Goal: Navigation & Orientation: Understand site structure

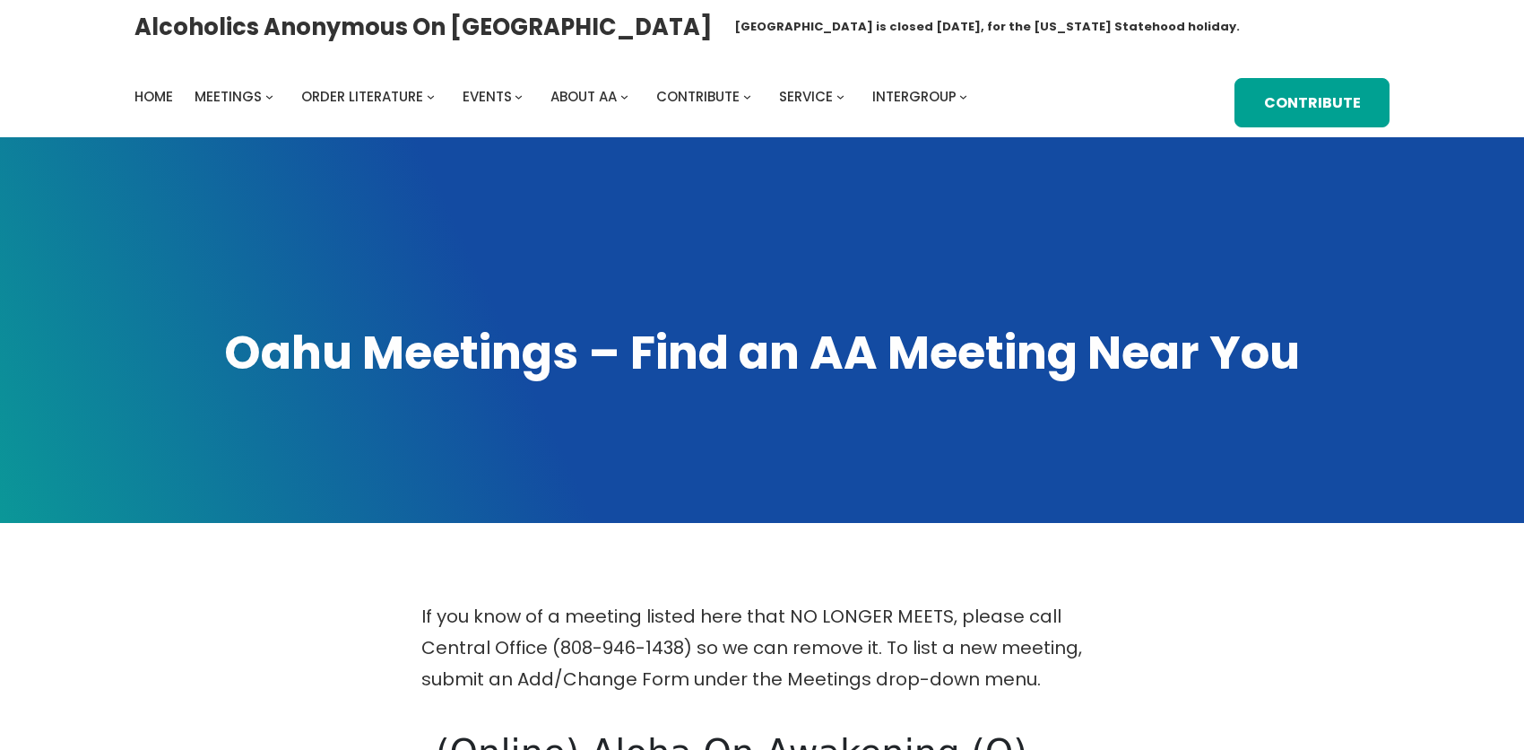
scroll to position [986, 0]
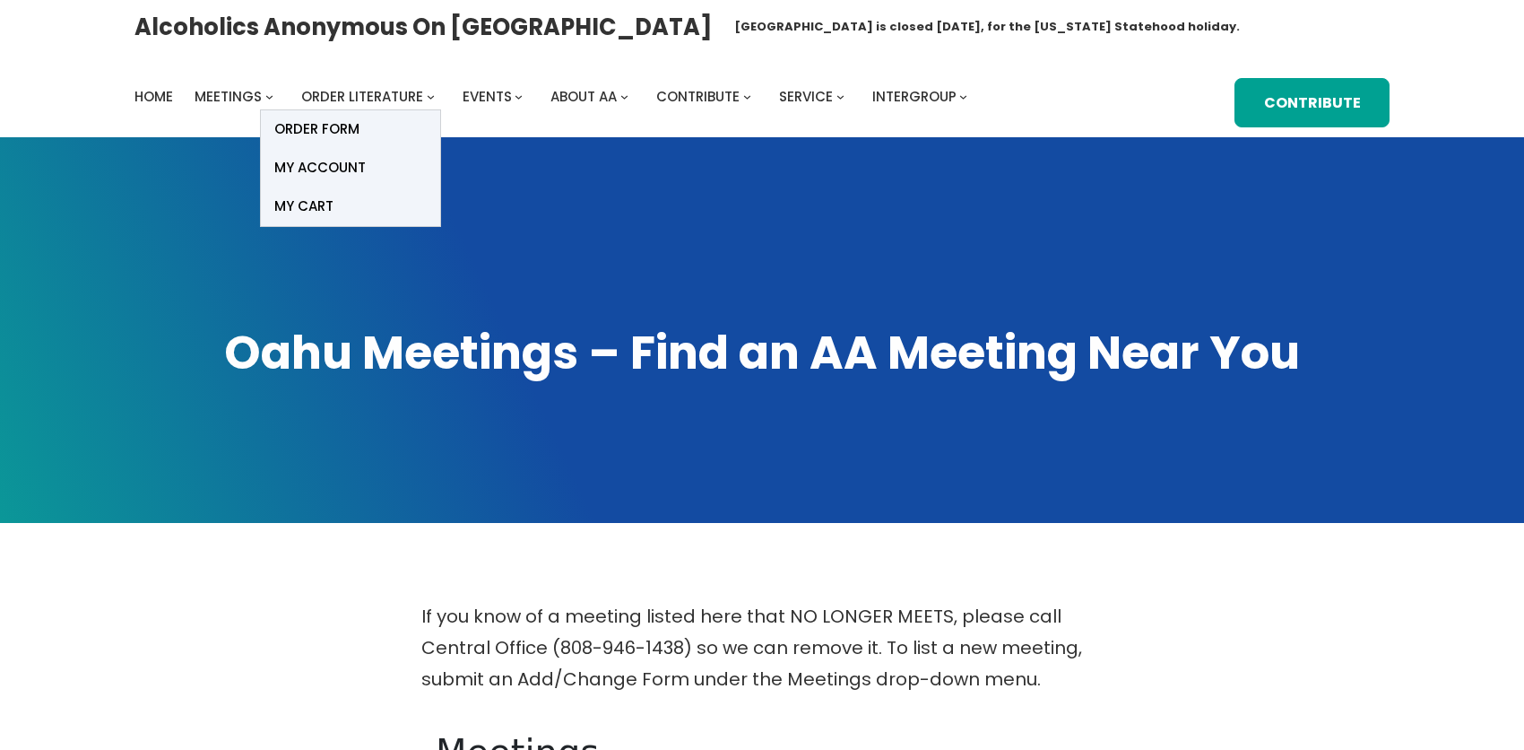
click at [387, 109] on link "Order Literature Available Links: Big Book How It Works Literature Order Form T…" at bounding box center [362, 96] width 122 height 25
click at [381, 176] on link "My account" at bounding box center [350, 168] width 179 height 39
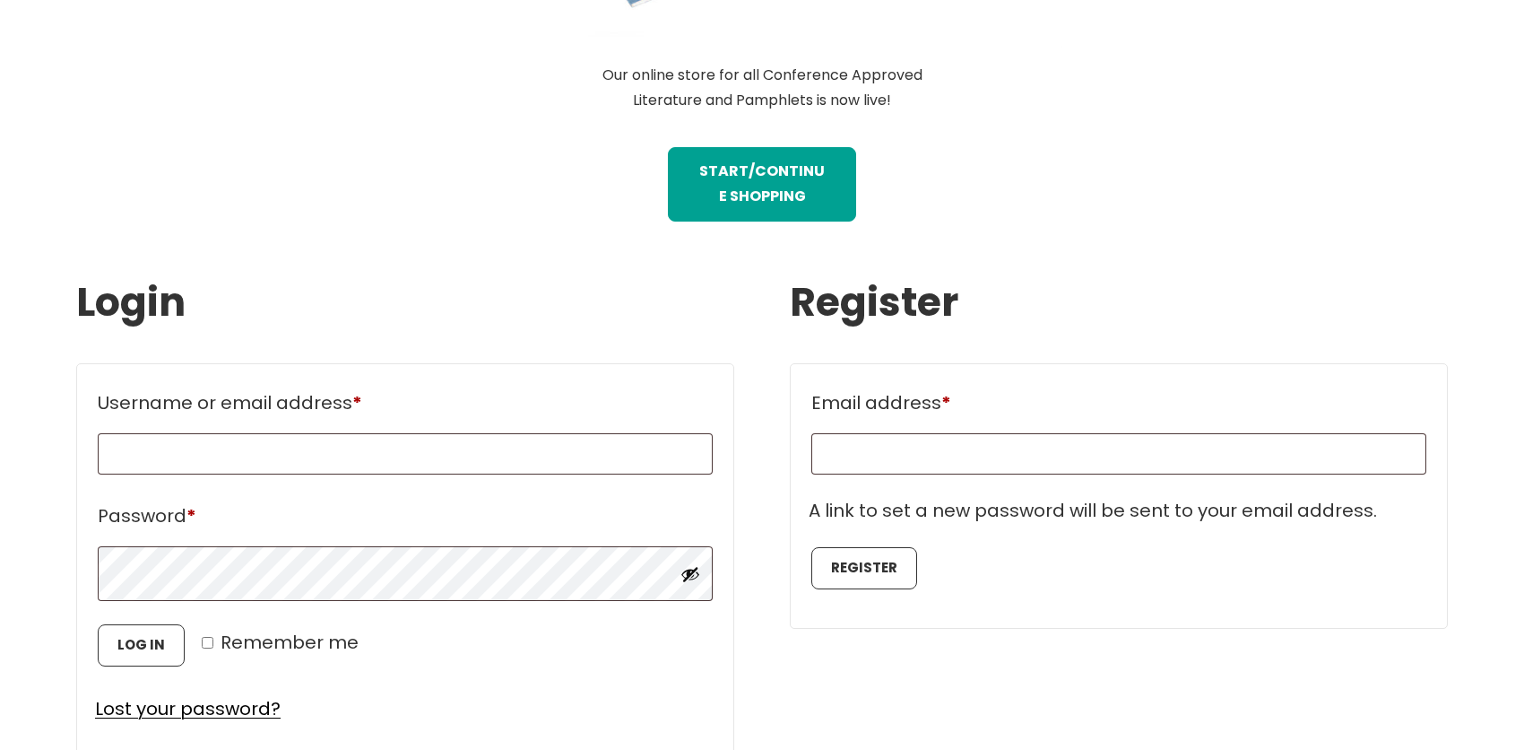
scroll to position [717, 0]
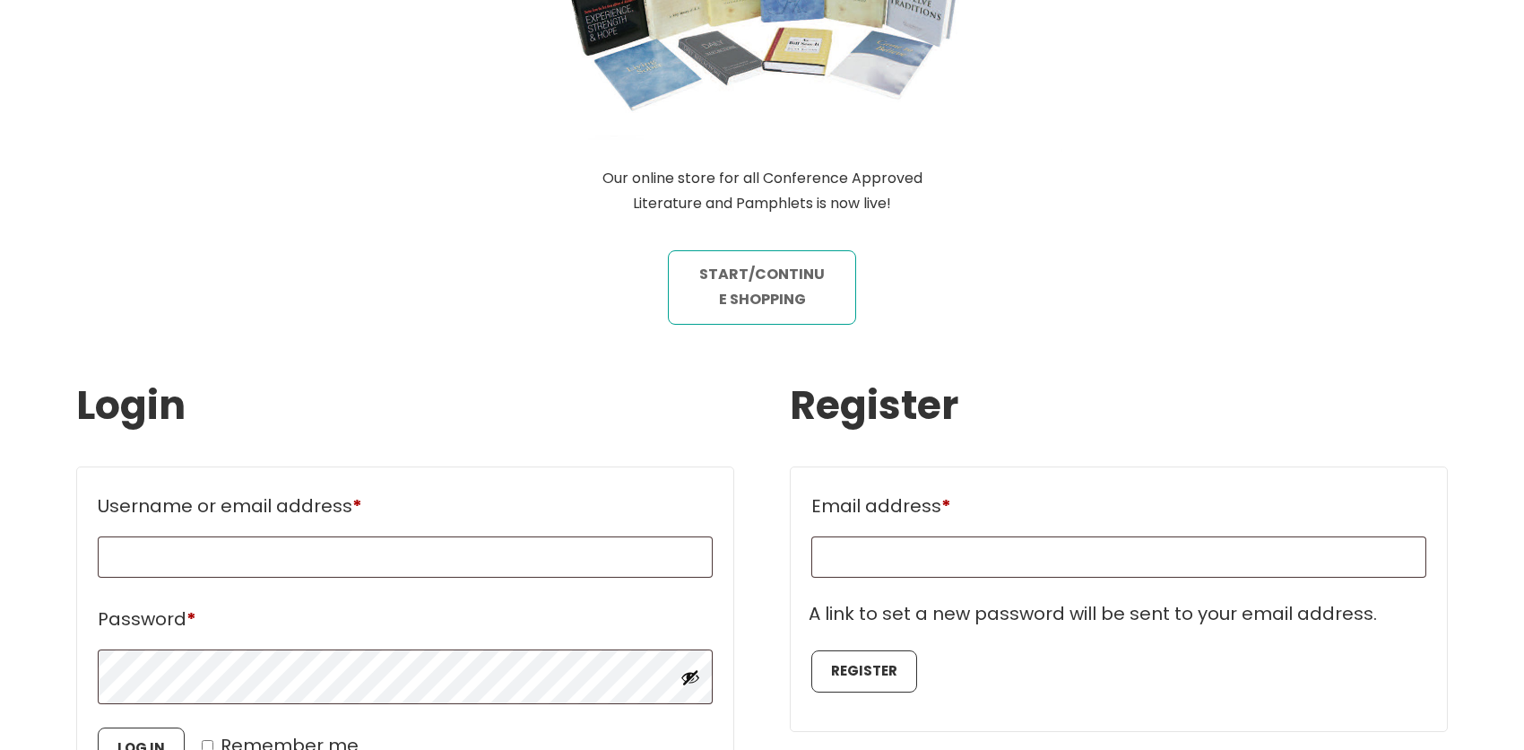
click at [757, 250] on link "STart/continue shopping" at bounding box center [762, 287] width 189 height 75
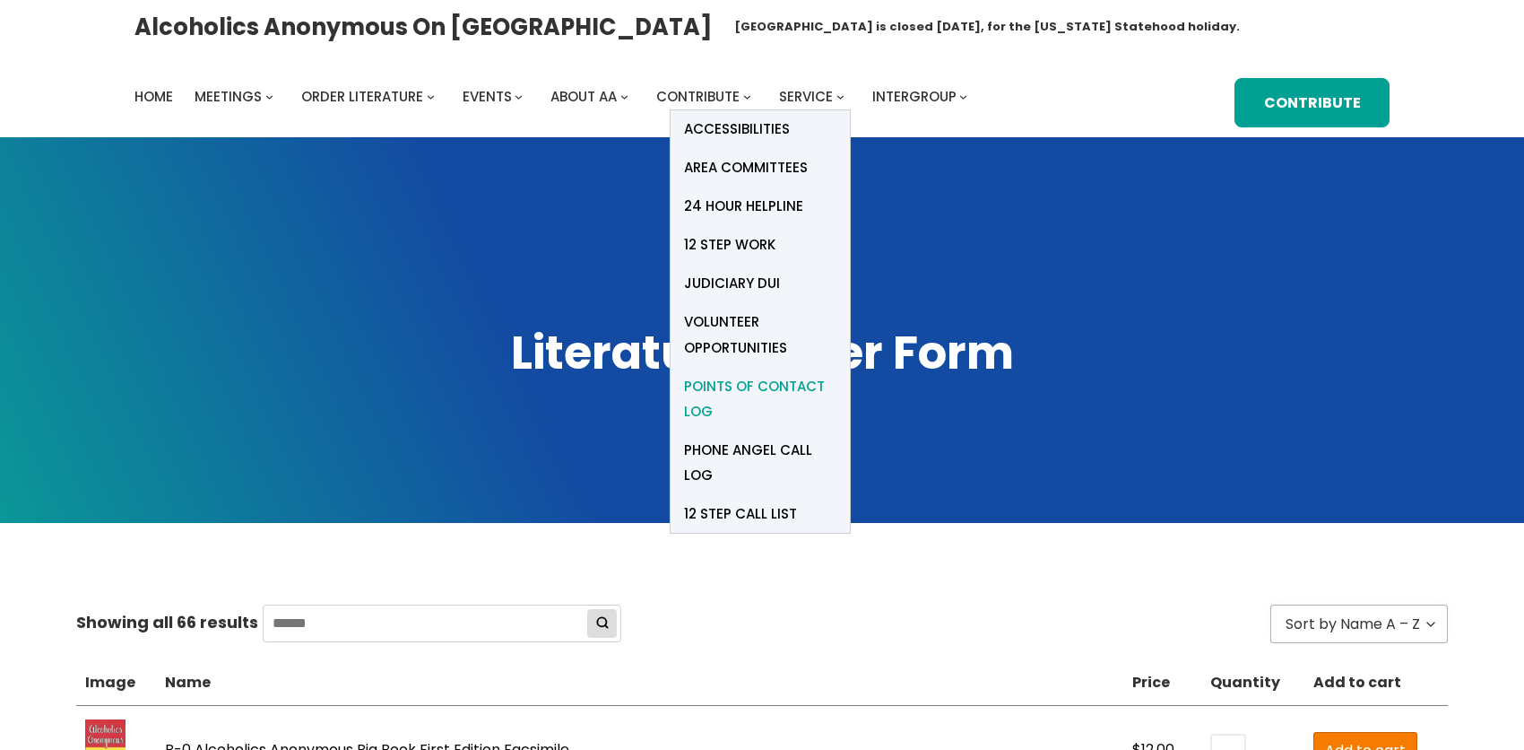
click at [772, 407] on span "Points of Contact Log" at bounding box center [760, 399] width 152 height 50
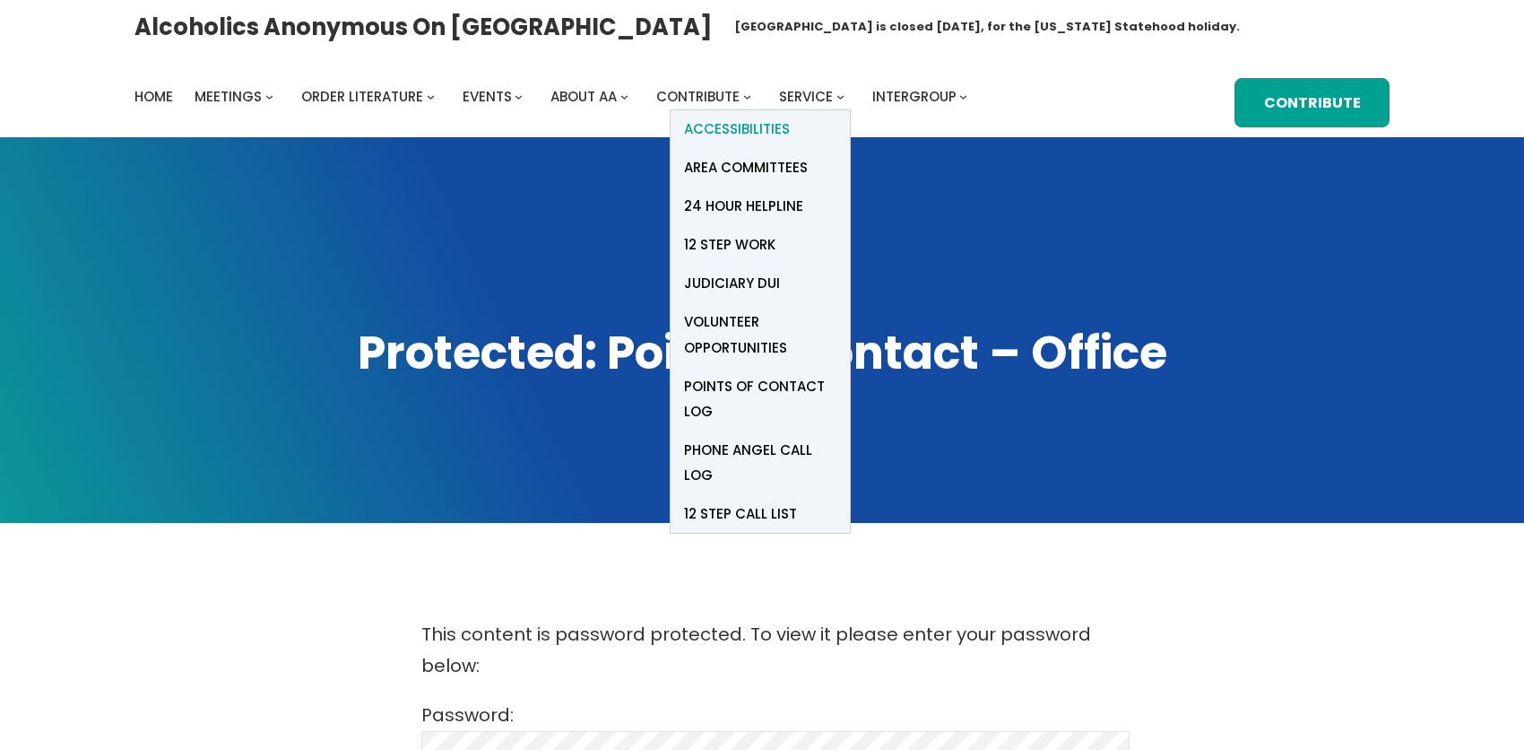
click at [831, 144] on link "Accessibilities" at bounding box center [760, 129] width 179 height 39
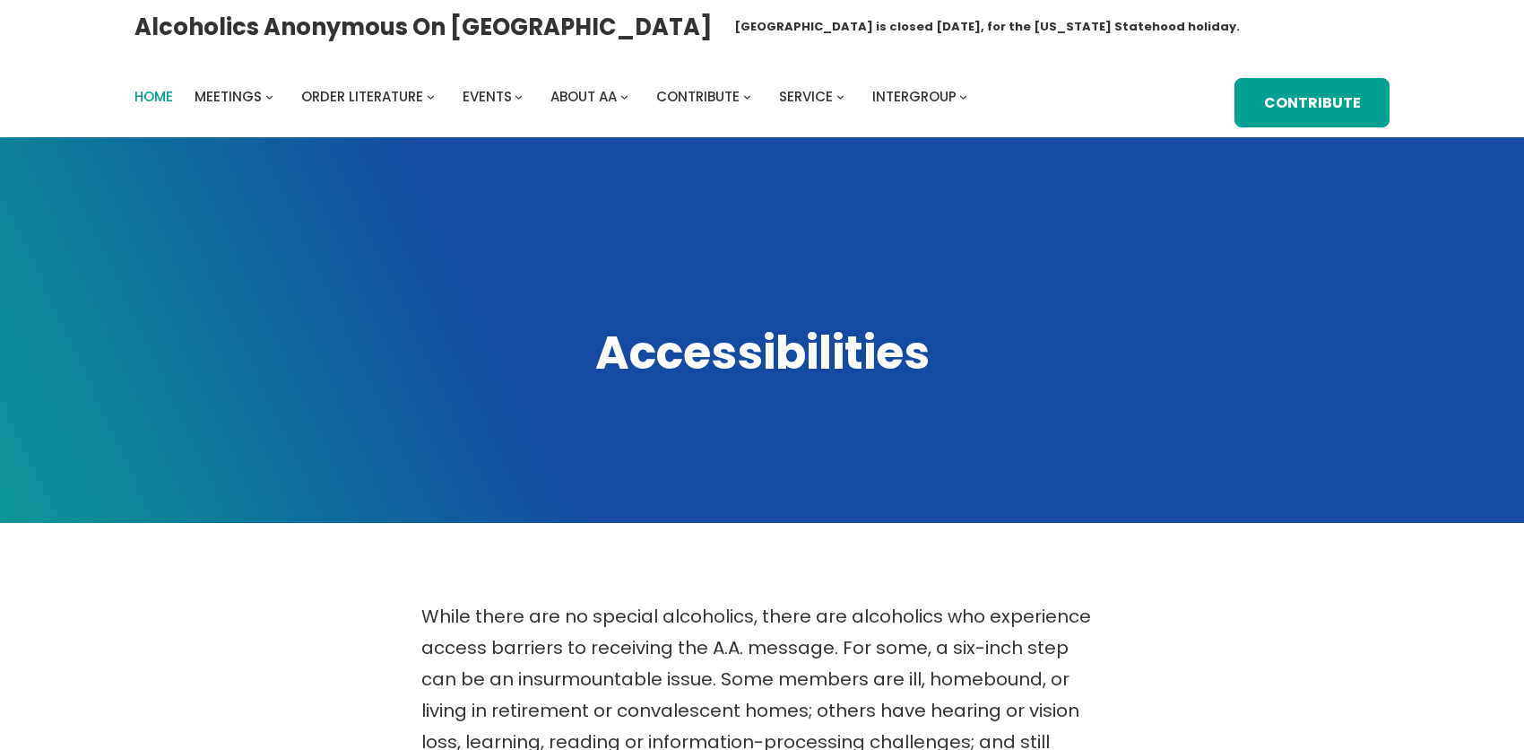
click at [169, 106] on span "Home" at bounding box center [153, 96] width 39 height 19
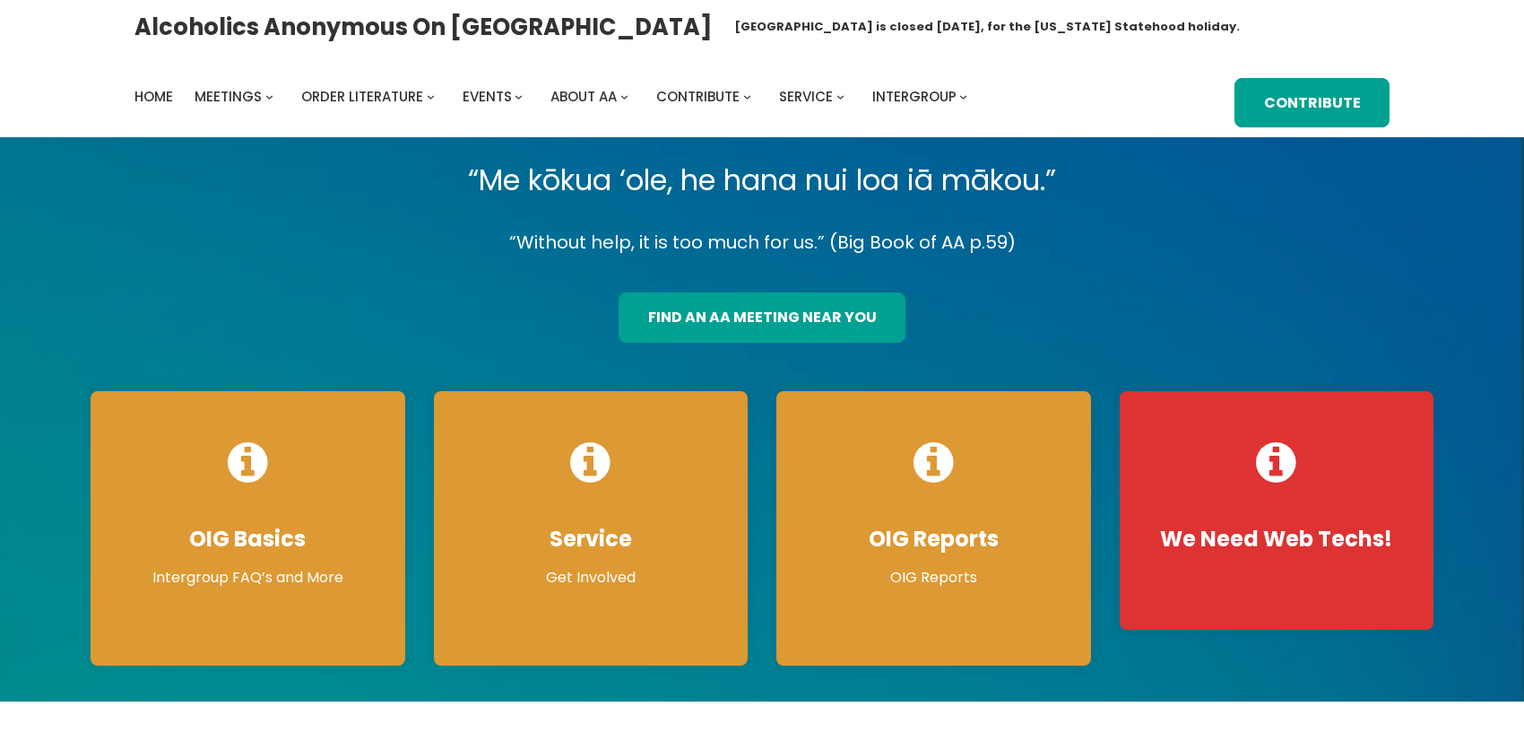
click at [2, 529] on span at bounding box center [762, 418] width 1524 height 563
click at [578, 106] on span "About AA" at bounding box center [584, 96] width 66 height 19
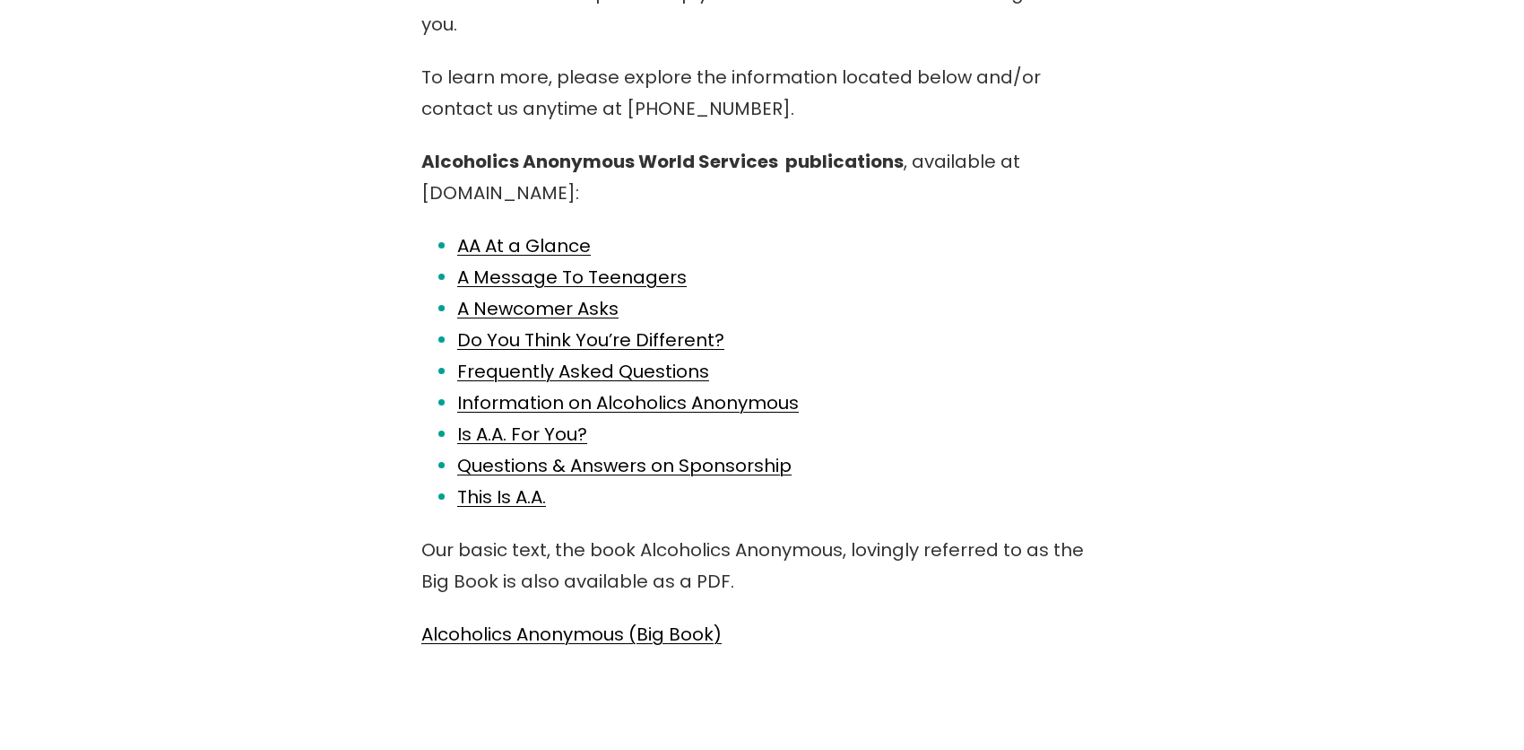
scroll to position [807, 0]
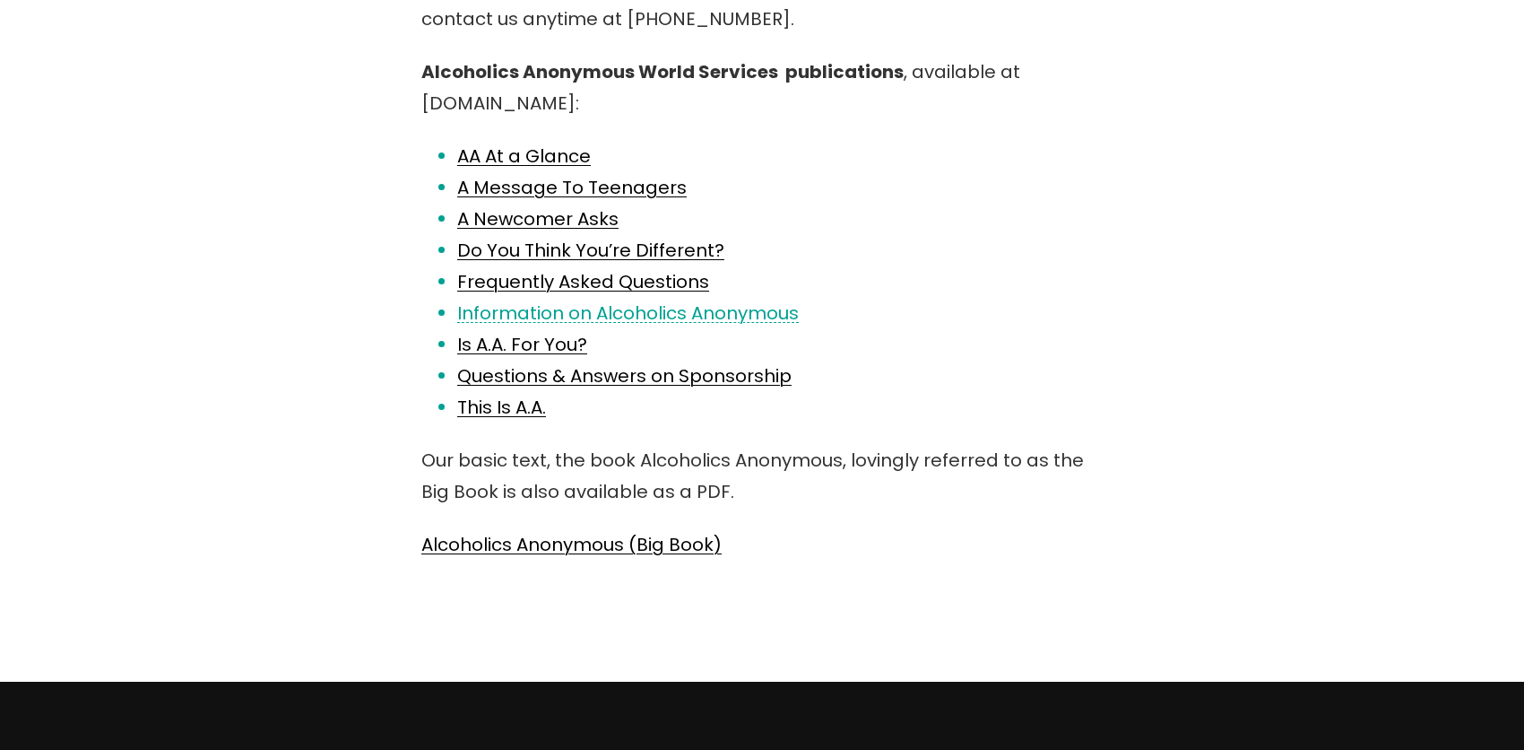
click at [740, 300] on link "Information on Alcoholics Anonymous" at bounding box center [628, 312] width 342 height 25
